Goal: Use online tool/utility: Utilize a website feature to perform a specific function

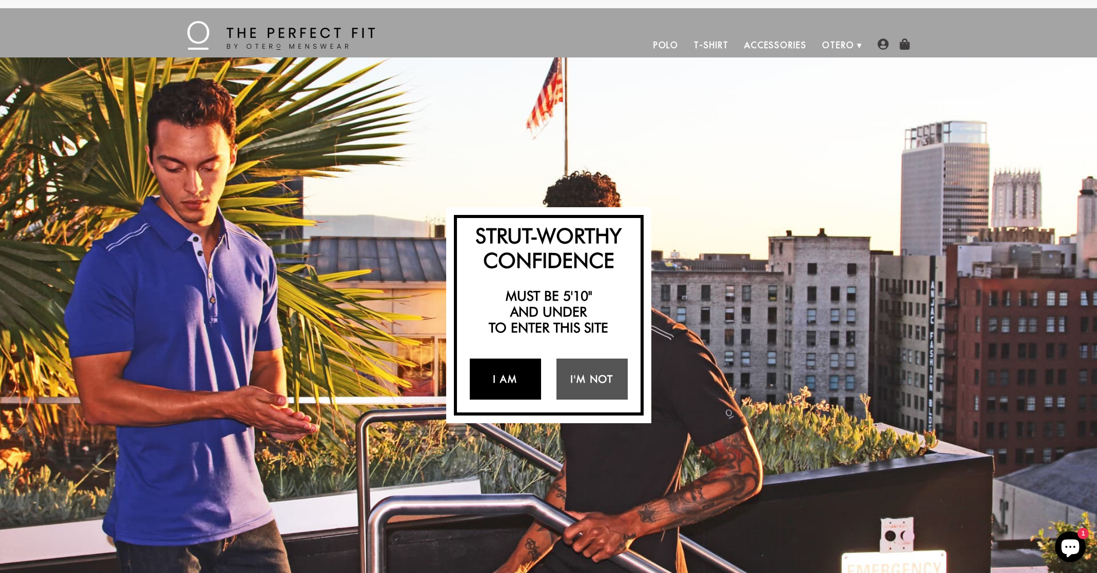
click at [511, 380] on link "I Am" at bounding box center [505, 378] width 71 height 41
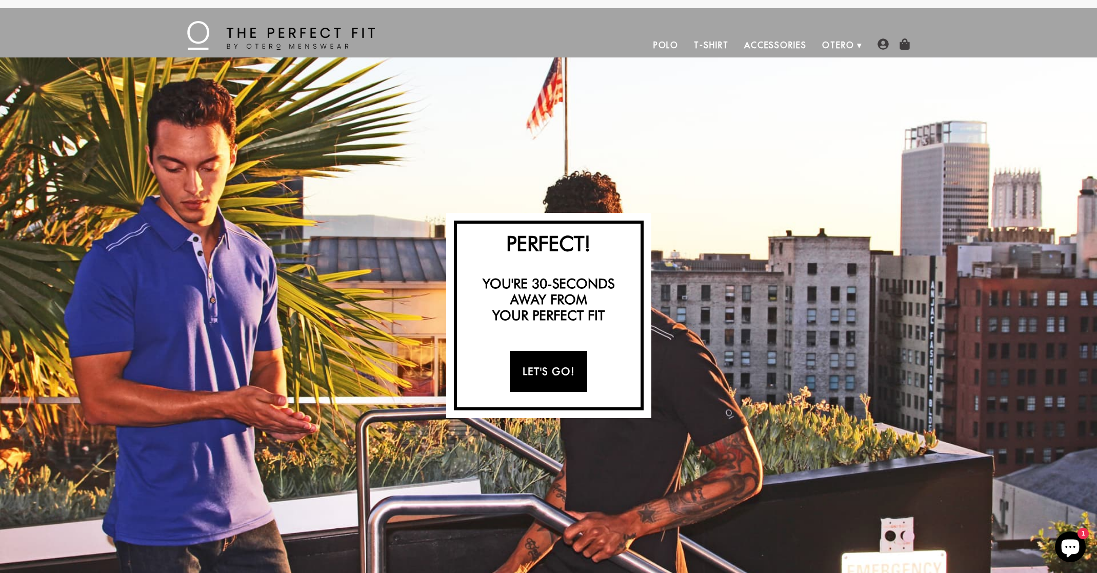
click at [511, 380] on link "Let's Go!" at bounding box center [548, 371] width 77 height 41
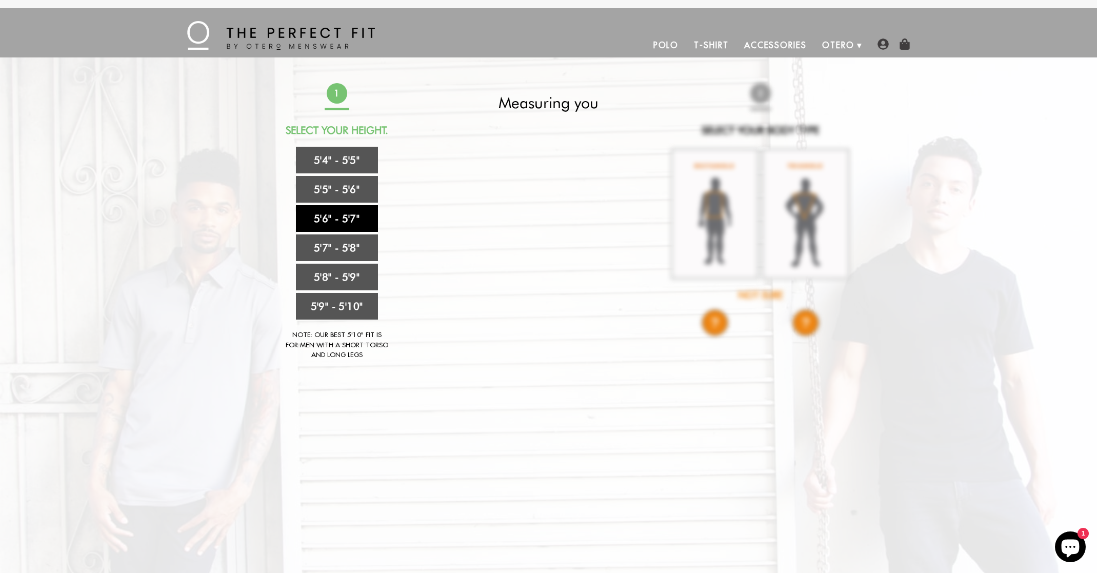
click at [345, 216] on link "5'6" - 5'7"" at bounding box center [337, 218] width 82 height 27
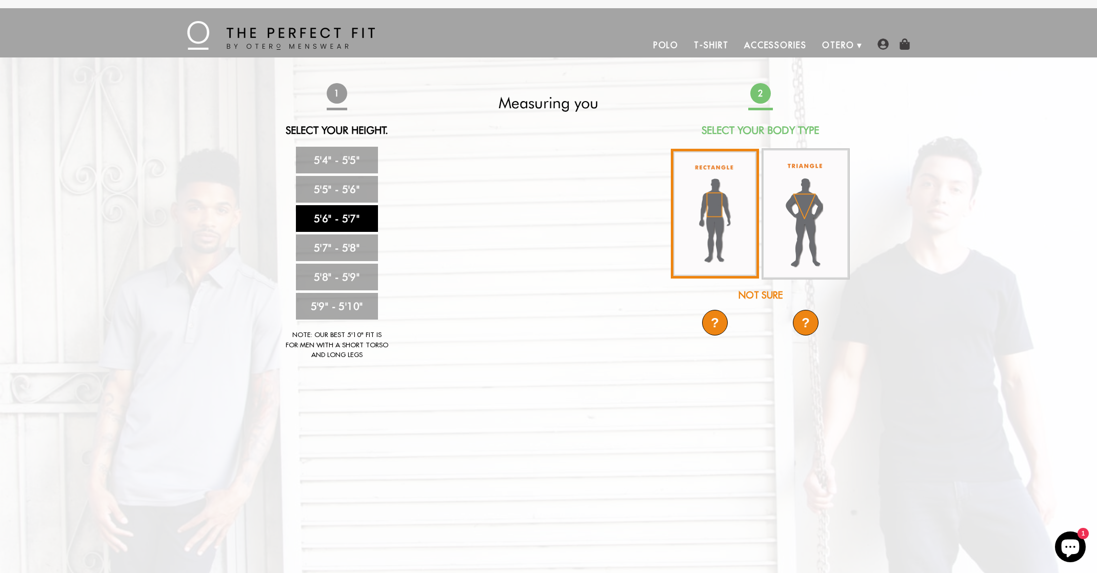
click at [708, 205] on img at bounding box center [715, 214] width 88 height 130
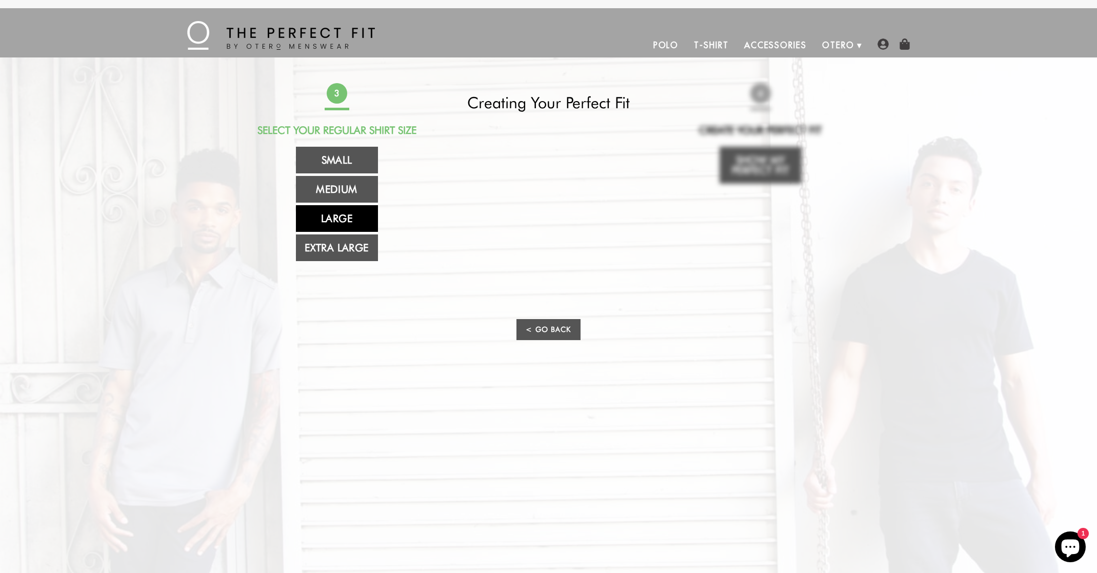
click at [339, 215] on link "Large" at bounding box center [337, 218] width 82 height 27
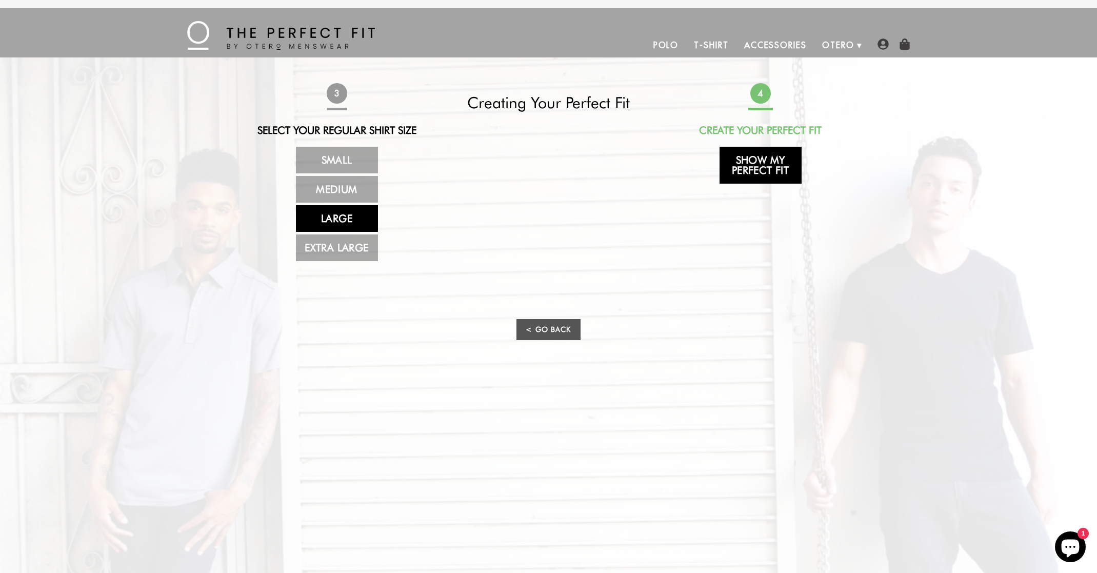
click at [758, 165] on link "Show My Perfect Fit" at bounding box center [760, 165] width 82 height 37
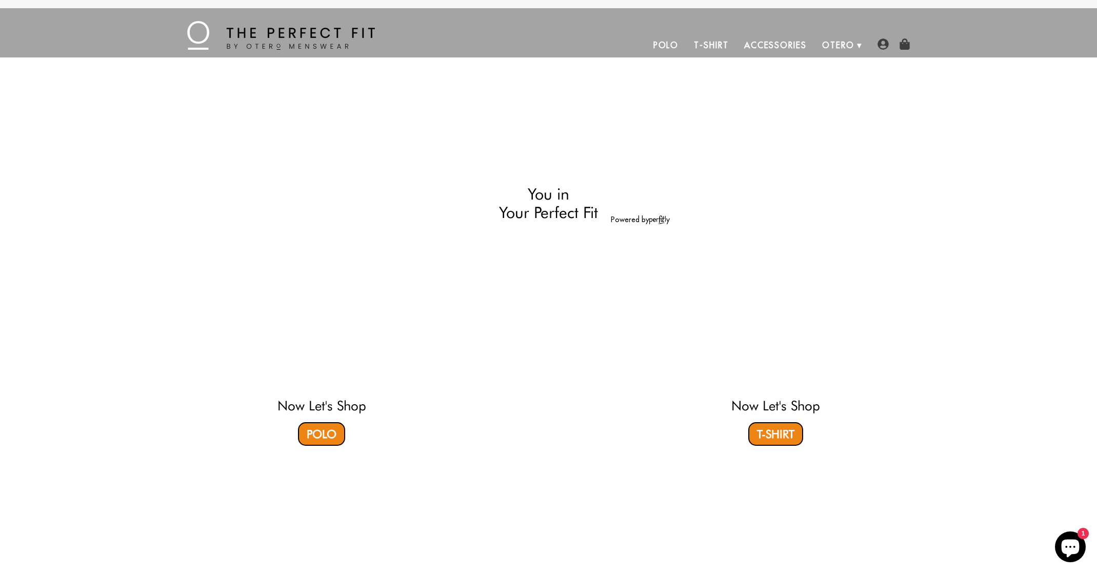
select select "56-57"
select select "L"
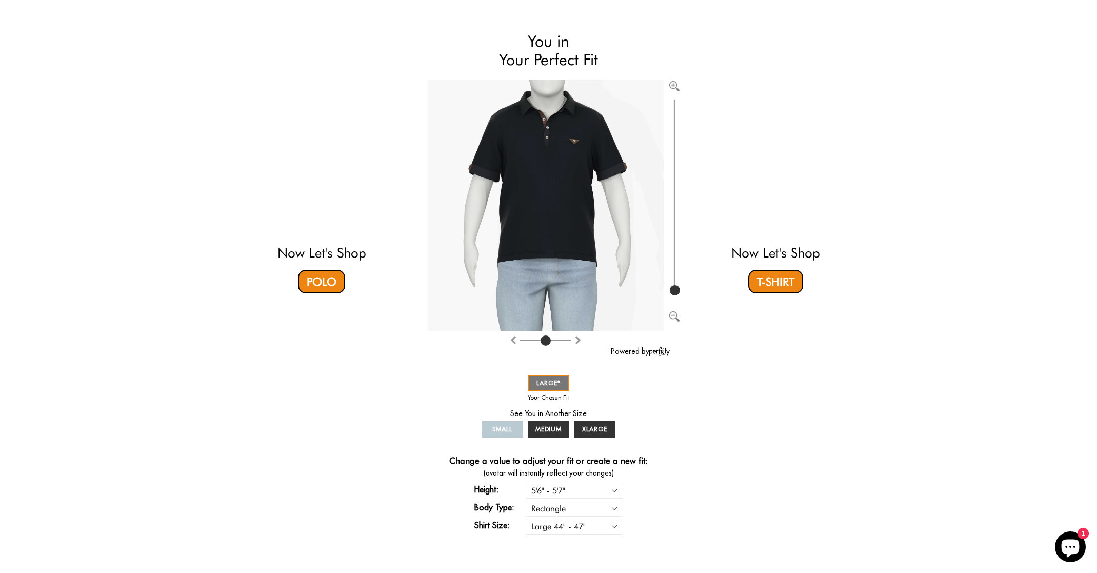
scroll to position [62, 0]
